Goal: Navigation & Orientation: Find specific page/section

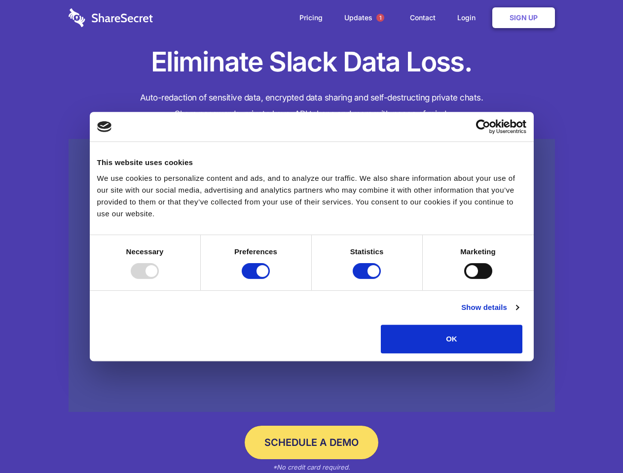
click at [159, 279] on div at bounding box center [145, 271] width 28 height 16
click at [270, 279] on input "Preferences" at bounding box center [256, 271] width 28 height 16
checkbox input "false"
click at [368, 279] on input "Statistics" at bounding box center [367, 271] width 28 height 16
checkbox input "false"
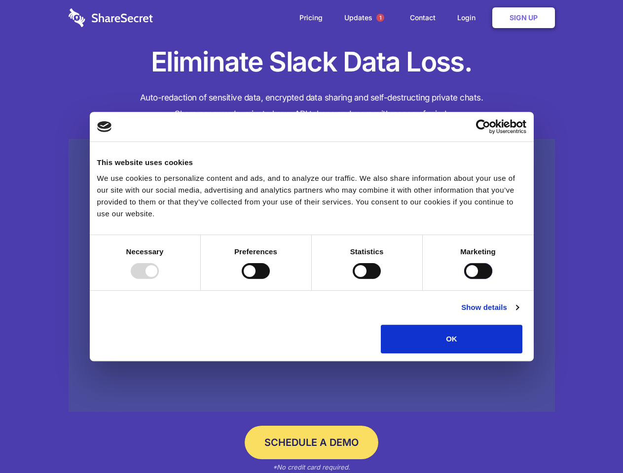
click at [464, 279] on input "Marketing" at bounding box center [478, 271] width 28 height 16
checkbox input "true"
click at [518, 314] on link "Show details" at bounding box center [489, 308] width 57 height 12
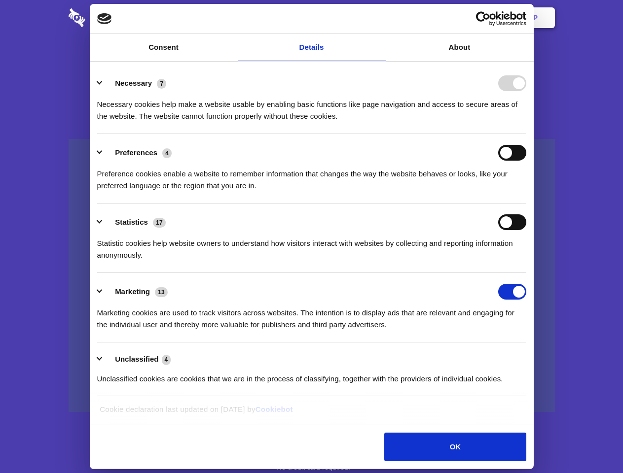
click at [526, 134] on li "Necessary 7 Necessary cookies help make a website usable by enabling basic func…" at bounding box center [311, 100] width 429 height 70
click at [380, 18] on span "1" at bounding box center [380, 18] width 8 height 8
